Goal: Check status: Check status

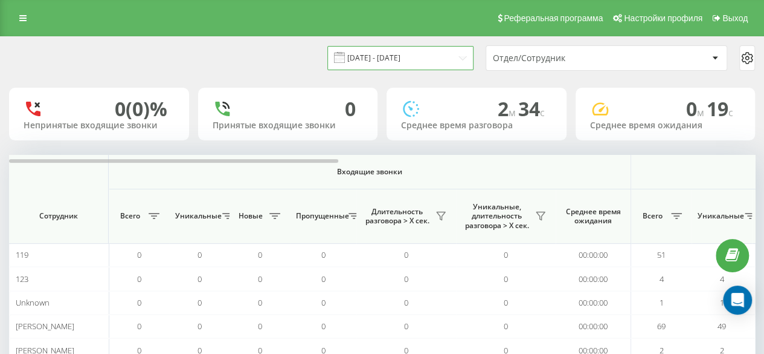
click at [386, 56] on input "[DATE] - [DATE]" at bounding box center [401, 58] width 146 height 24
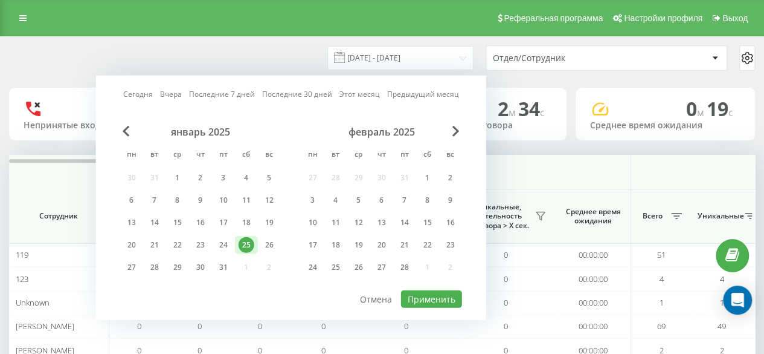
click at [150, 92] on link "Сегодня" at bounding box center [138, 93] width 30 height 11
click at [444, 293] on button "Применить" at bounding box center [431, 299] width 61 height 18
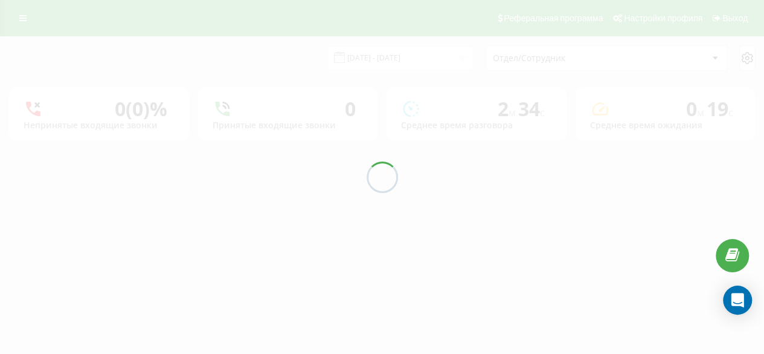
type input "[DATE] - [DATE]"
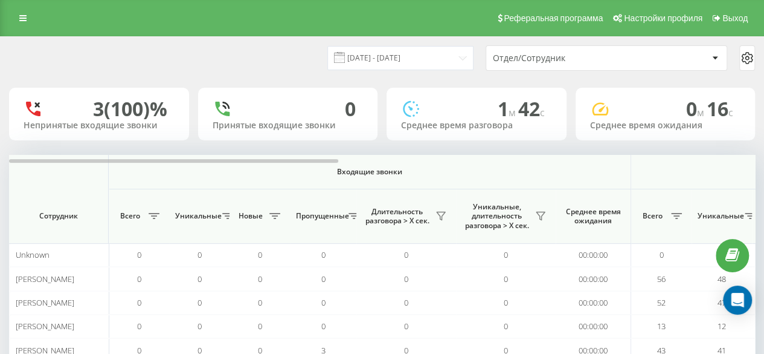
click at [688, 225] on th "Всего" at bounding box center [662, 216] width 60 height 54
click at [675, 221] on button at bounding box center [677, 215] width 18 height 19
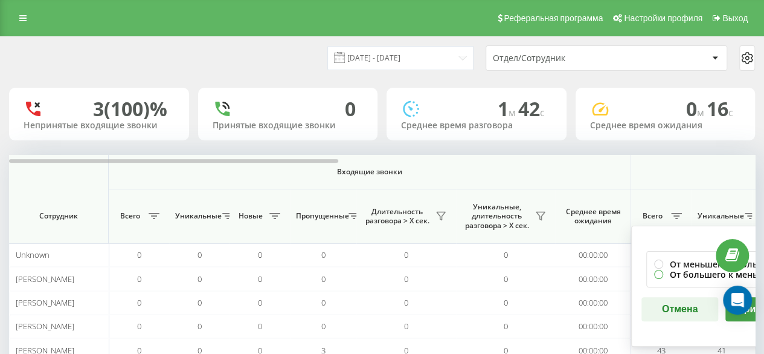
click at [674, 275] on label "От большего к меньшему" at bounding box center [721, 274] width 135 height 10
radio input "true"
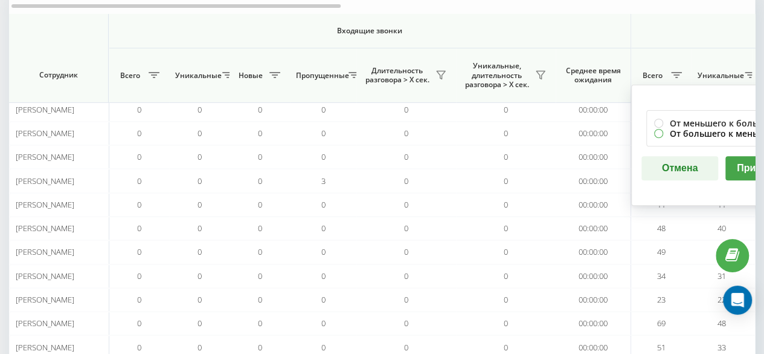
scroll to position [181, 0]
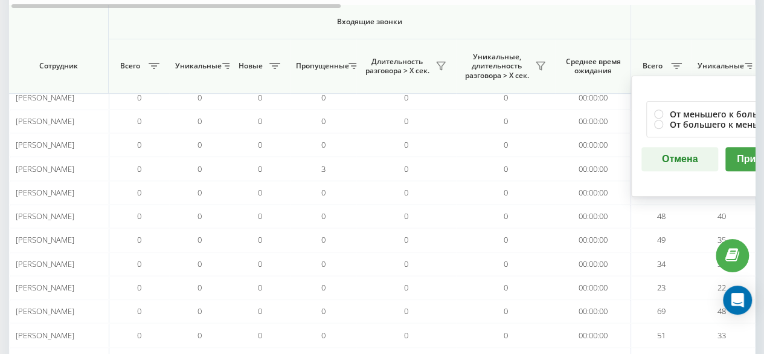
click at [744, 138] on div "От меньшего к большему От большего к меньшему Отмена Применить" at bounding box center [722, 136] width 181 height 121
click at [748, 158] on button "Применить" at bounding box center [764, 159] width 77 height 24
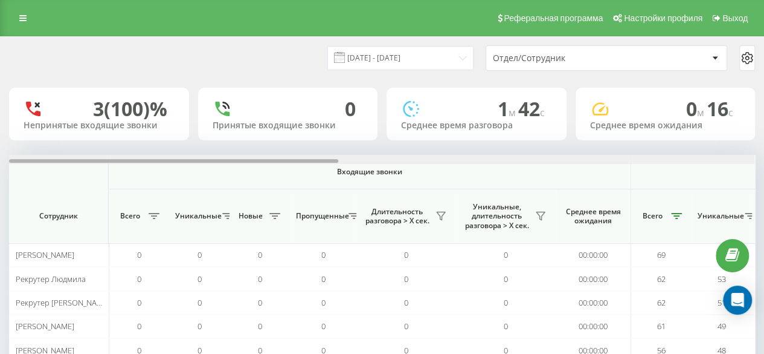
scroll to position [0, 746]
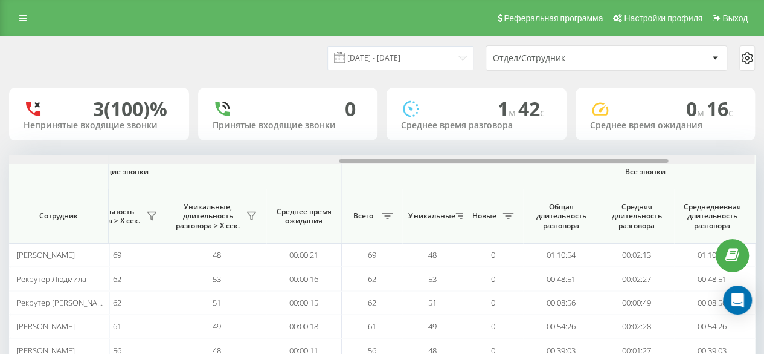
drag, startPoint x: 238, startPoint y: 158, endPoint x: 404, endPoint y: 163, distance: 165.7
click at [404, 163] on div at bounding box center [382, 159] width 746 height 9
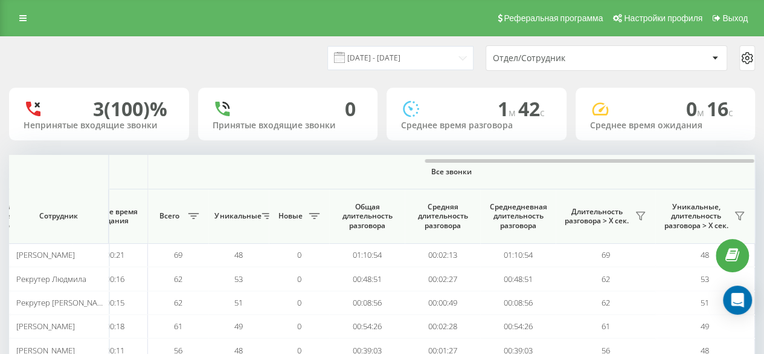
drag, startPoint x: 410, startPoint y: 158, endPoint x: 666, endPoint y: 166, distance: 255.7
click at [308, 69] on div "[DATE] - [DATE] Отдел/Сотрудник" at bounding box center [382, 57] width 746 height 25
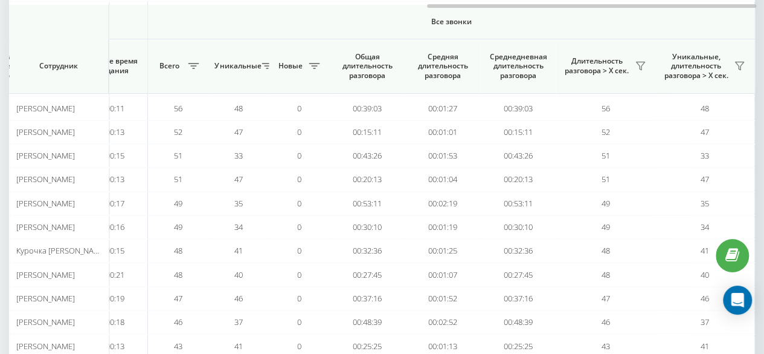
scroll to position [0, 0]
